Goal: Find specific page/section: Find specific page/section

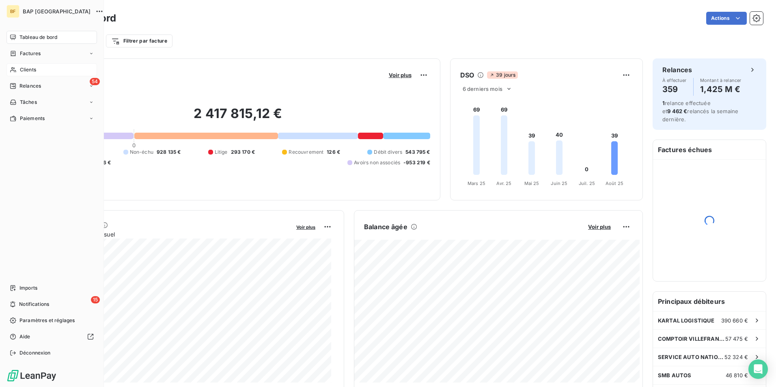
click at [18, 68] on div "Clients" at bounding box center [51, 69] width 90 height 13
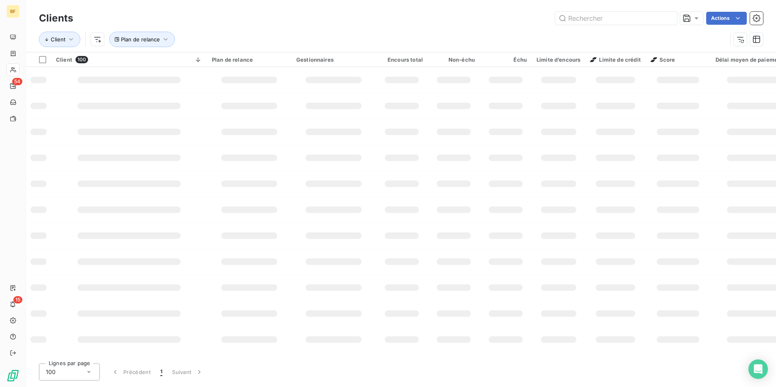
drag, startPoint x: 631, startPoint y: 17, endPoint x: 631, endPoint y: 11, distance: 5.3
click at [631, 11] on div "Clients Actions" at bounding box center [401, 18] width 724 height 17
type input "i"
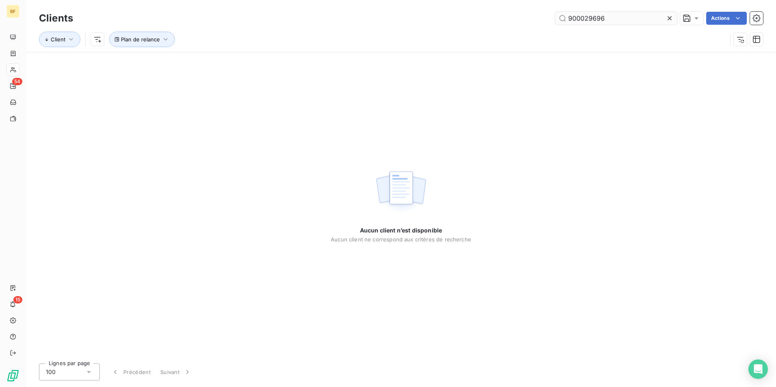
click at [597, 19] on input "900029696" at bounding box center [616, 18] width 122 height 13
click at [585, 17] on input "900029696" at bounding box center [616, 18] width 122 height 13
click at [619, 19] on input "90029696" at bounding box center [616, 18] width 122 height 13
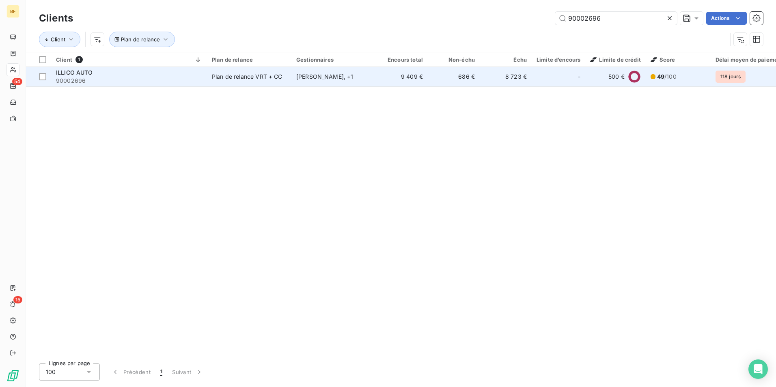
type input "90002696"
click at [289, 82] on td "Plan de relance VRT + CC" at bounding box center [249, 76] width 84 height 19
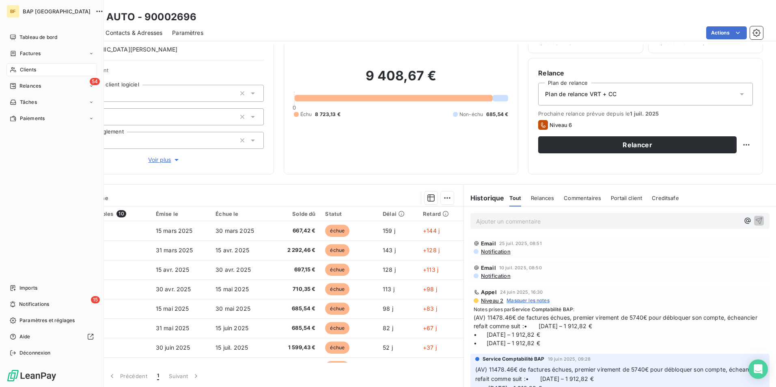
click at [33, 70] on span "Clients" at bounding box center [28, 69] width 16 height 7
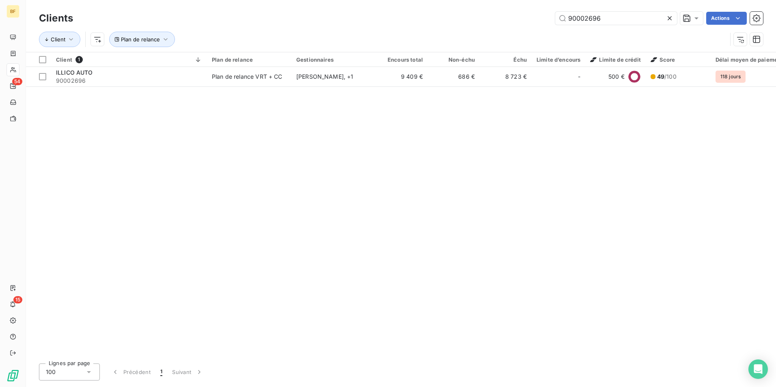
drag, startPoint x: 615, startPoint y: 18, endPoint x: 520, endPoint y: 10, distance: 94.5
click at [520, 10] on div "Clients 90002696 Actions" at bounding box center [401, 18] width 724 height 17
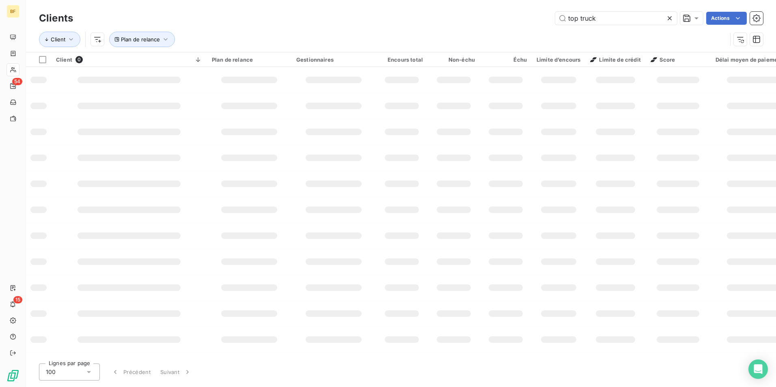
type input "top truck"
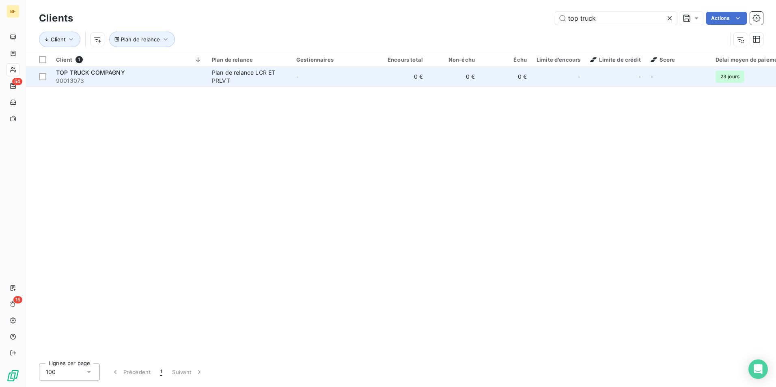
click at [172, 76] on div "TOP TRUCK COMPAGNY" at bounding box center [129, 73] width 146 height 8
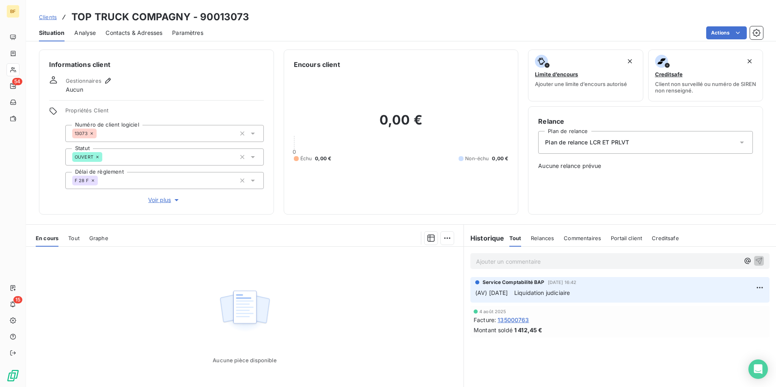
click at [359, 18] on div "Clients TOP TRUCK COMPAGNY - 90013073" at bounding box center [401, 17] width 750 height 15
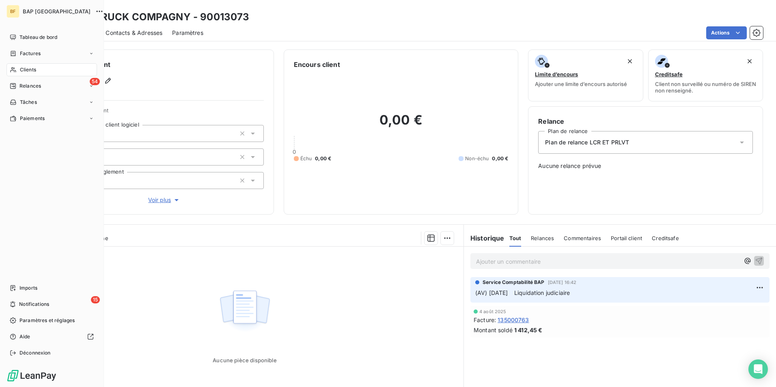
click at [30, 72] on span "Clients" at bounding box center [28, 69] width 16 height 7
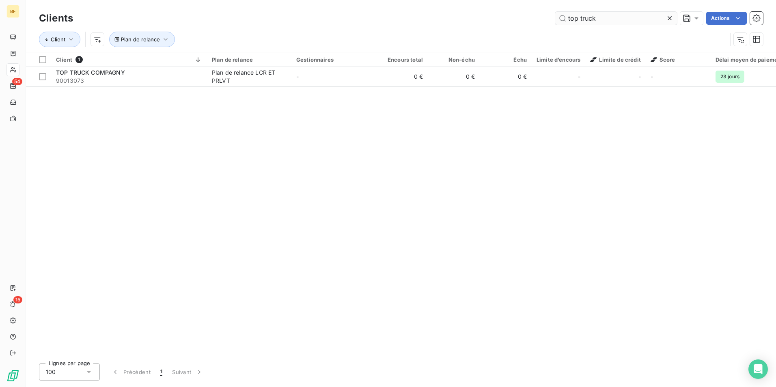
click at [634, 18] on input "top truck" at bounding box center [616, 18] width 122 height 13
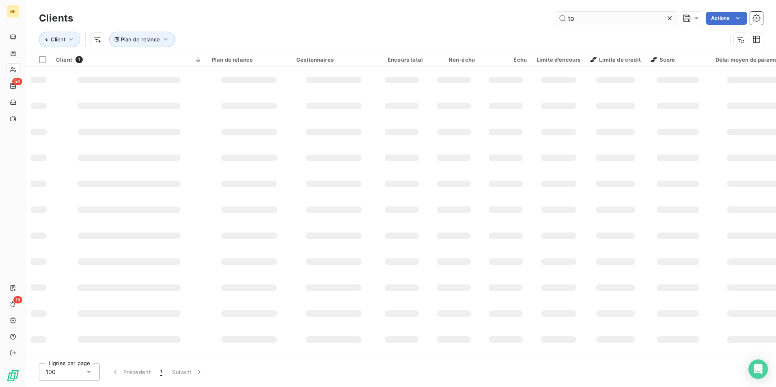
type input "t"
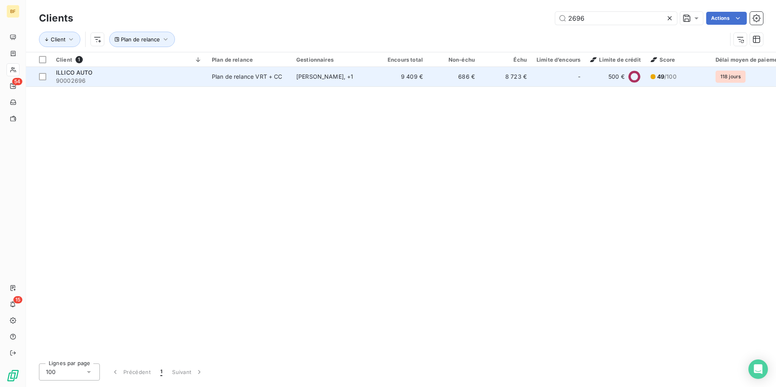
type input "2696"
click at [379, 68] on td "9 409 €" at bounding box center [402, 76] width 52 height 19
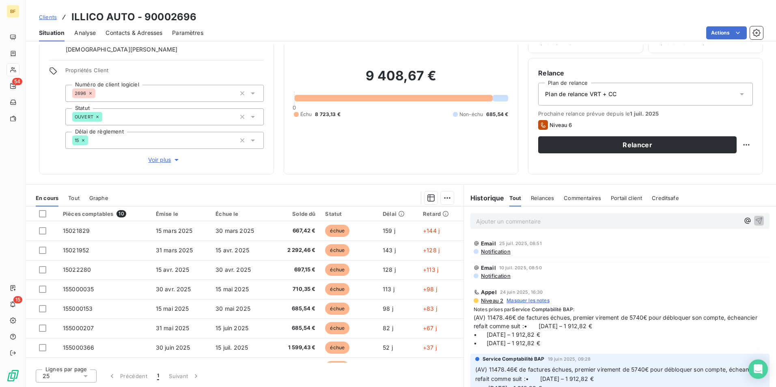
click at [124, 31] on span "Contacts & Adresses" at bounding box center [133, 33] width 57 height 8
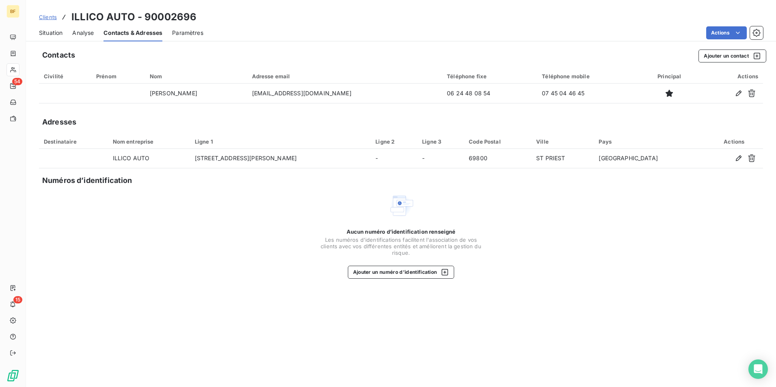
click at [52, 31] on span "Situation" at bounding box center [51, 33] width 24 height 8
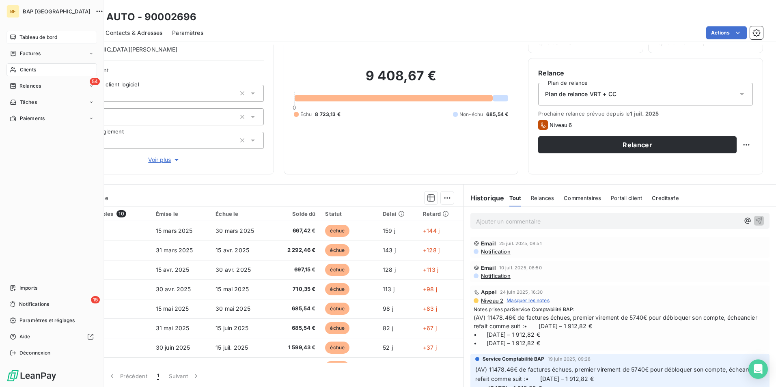
click at [21, 36] on span "Tableau de bord" at bounding box center [38, 37] width 38 height 7
